Goal: Task Accomplishment & Management: Manage account settings

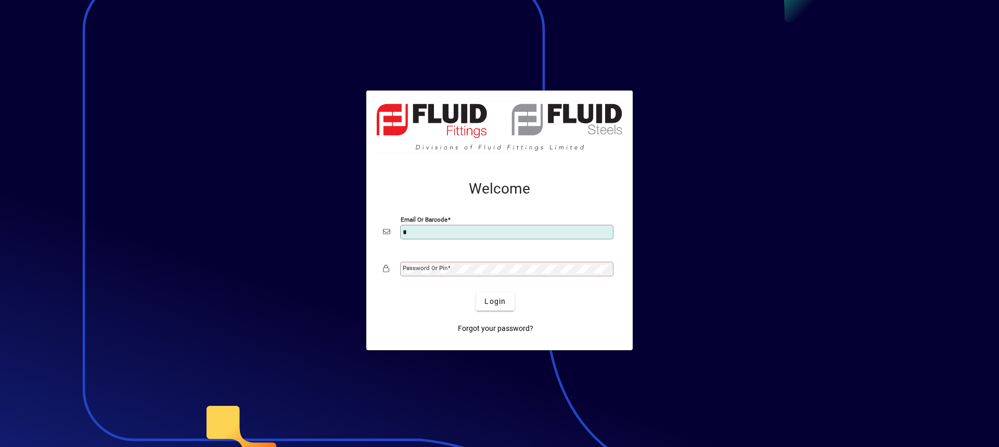
type input "**********"
click at [421, 269] on mat-label "Password or Pin" at bounding box center [425, 267] width 45 height 7
click at [476, 292] on button "Login" at bounding box center [495, 301] width 38 height 19
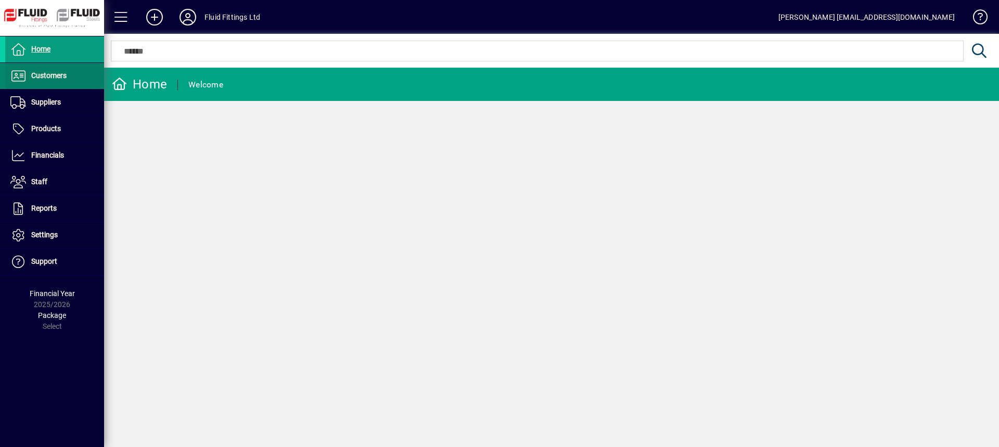
click at [52, 81] on span "Customers" at bounding box center [35, 76] width 61 height 12
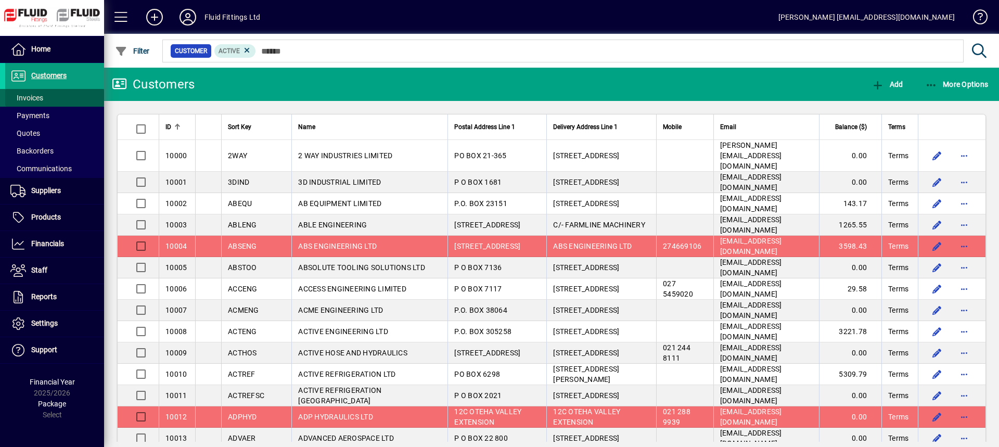
click at [45, 98] on span at bounding box center [54, 97] width 99 height 25
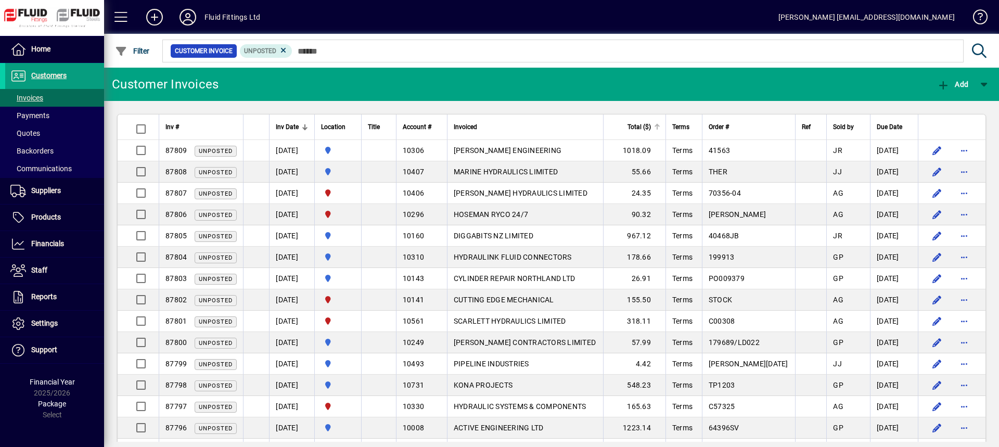
click at [651, 124] on span "Total ($)" at bounding box center [638, 126] width 23 height 11
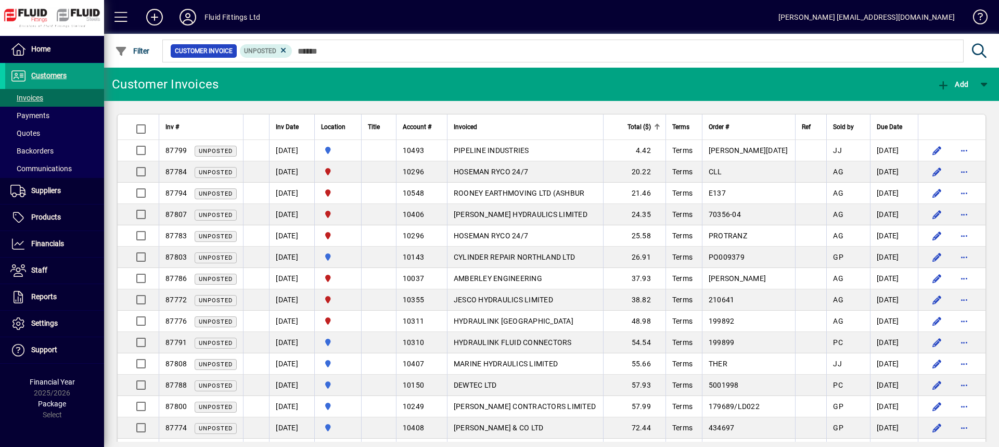
click at [651, 124] on span "Total ($)" at bounding box center [638, 126] width 23 height 11
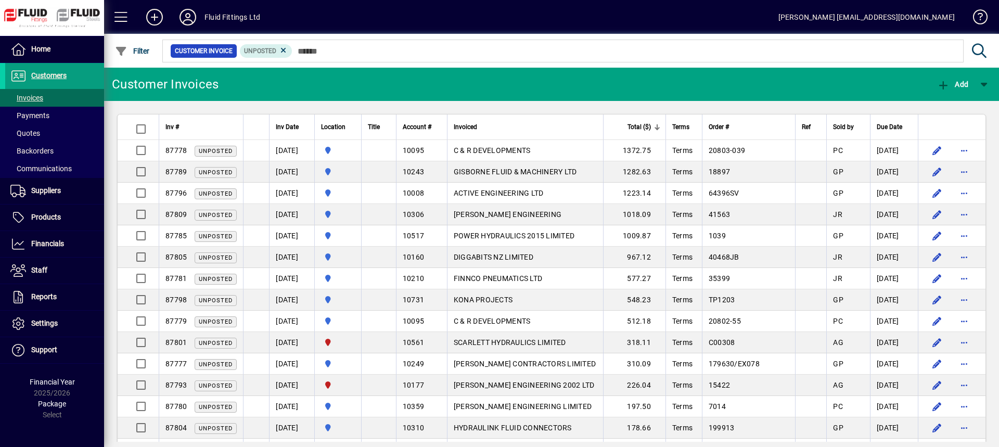
click at [215, 129] on div "Inv #" at bounding box center [200, 126] width 71 height 11
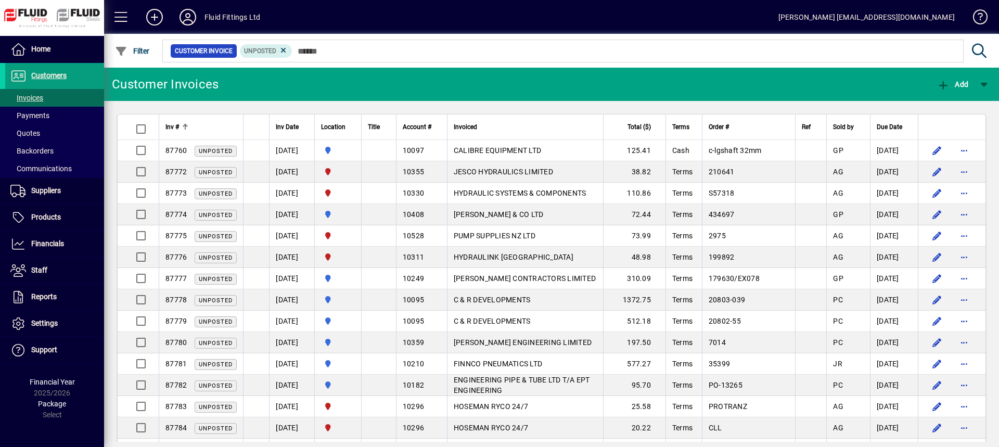
click at [215, 129] on div "Inv #" at bounding box center [200, 126] width 71 height 11
